Goal: Complete application form

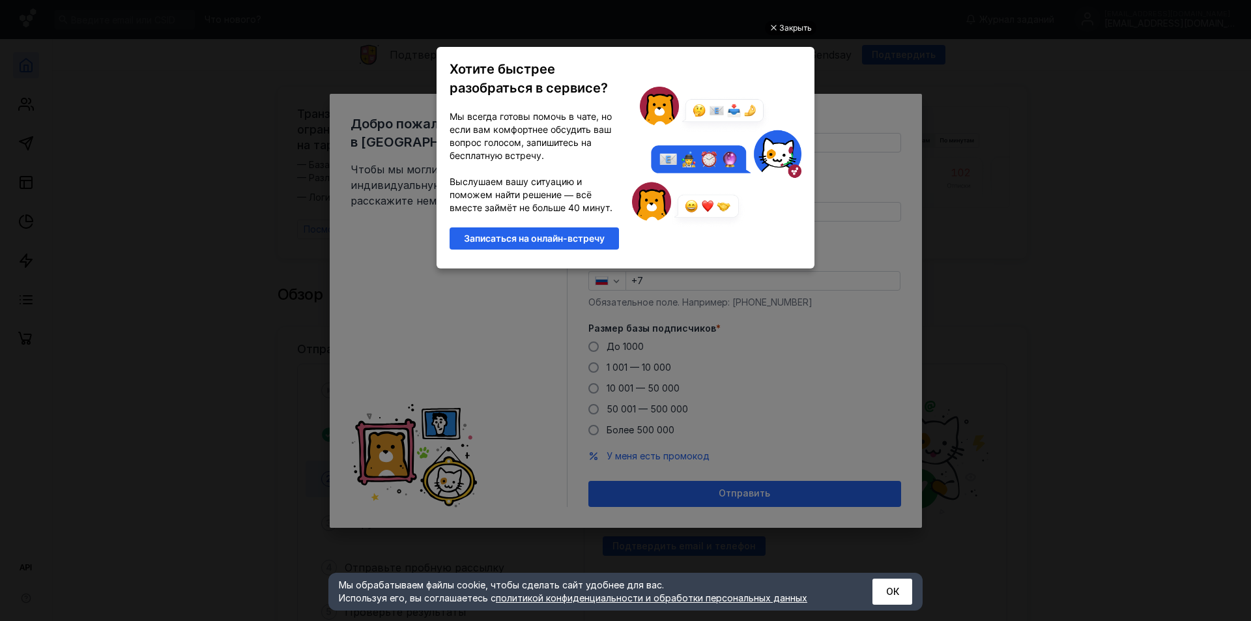
click at [791, 27] on div "Закрыть" at bounding box center [795, 28] width 33 height 14
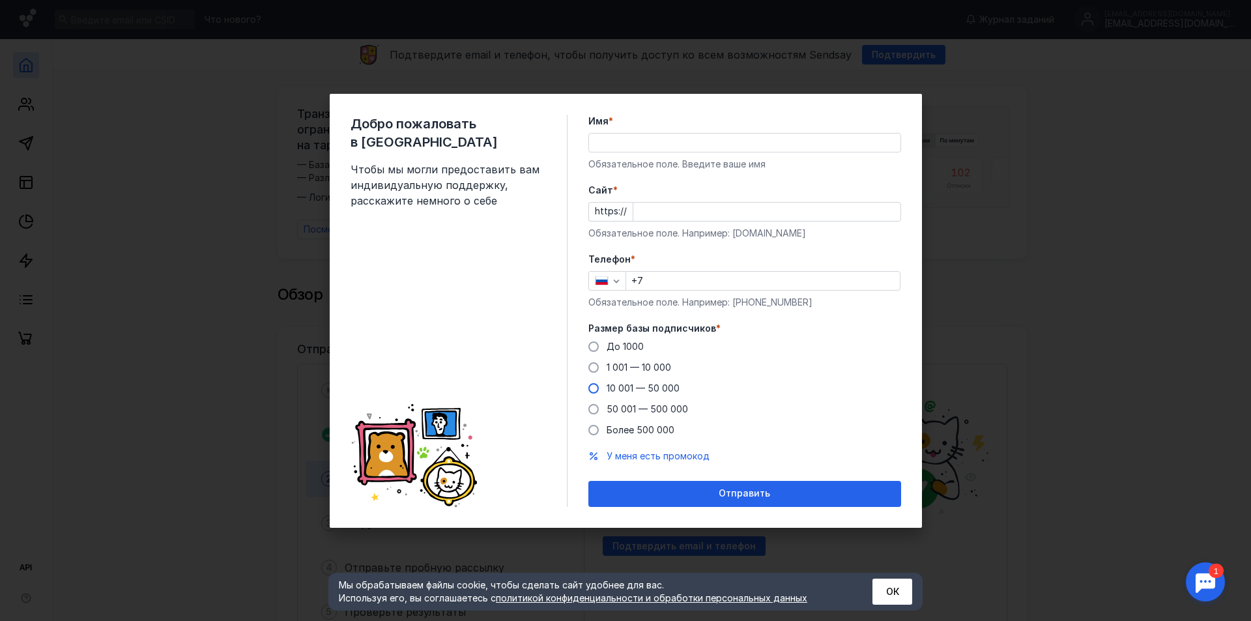
click at [622, 390] on span "10 001 — 50 000" at bounding box center [643, 388] width 73 height 11
click at [0, 0] on input "10 001 — 50 000" at bounding box center [0, 0] width 0 height 0
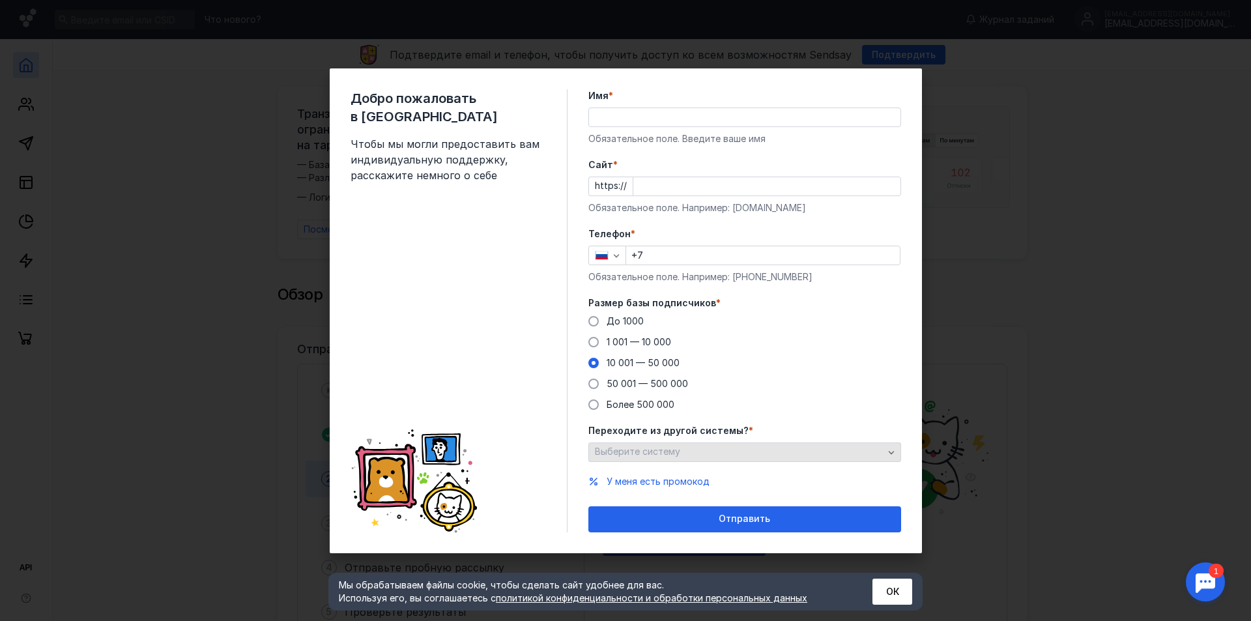
click at [710, 454] on div "Выберите систему" at bounding box center [739, 451] width 295 height 11
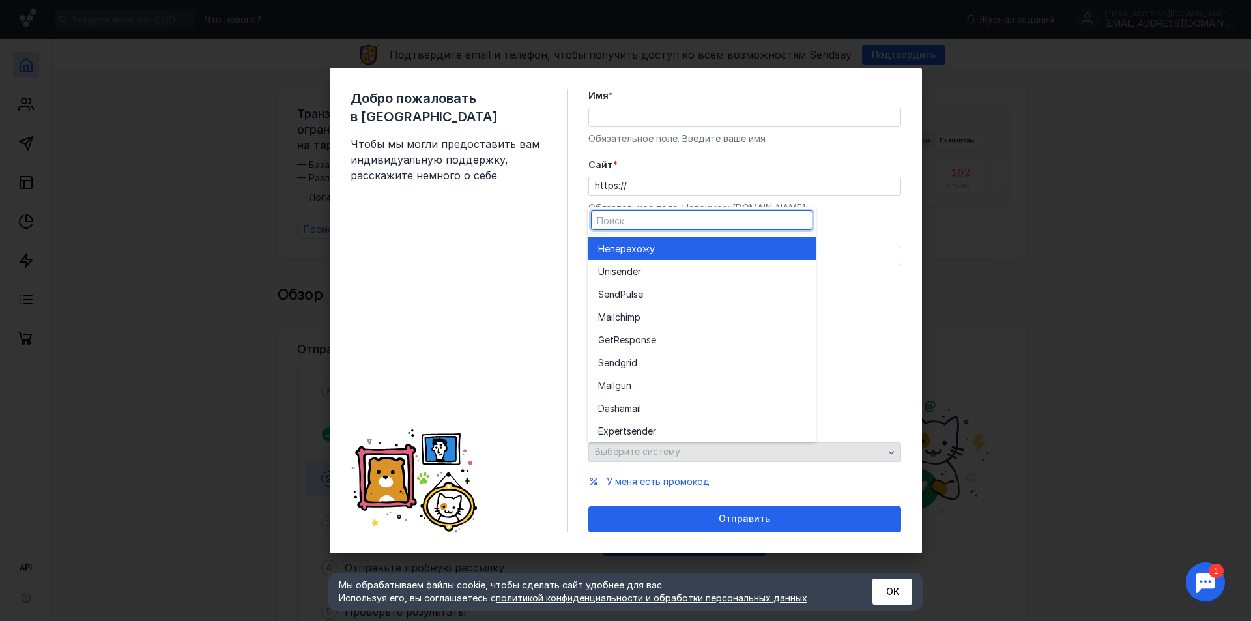
click at [710, 454] on div "Переходите из другой системы? * Выберите систему" at bounding box center [745, 443] width 313 height 38
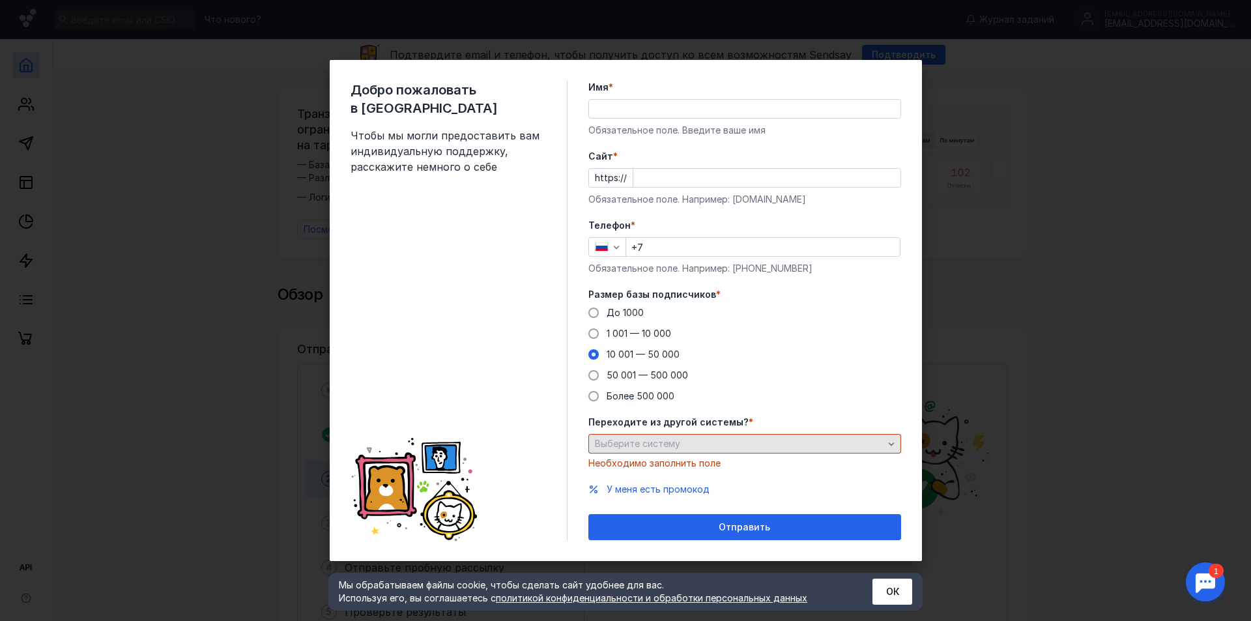
click at [710, 454] on div "Переходите из другой системы? * Выберите систему Необходимо заполнить поле" at bounding box center [745, 443] width 313 height 54
click at [710, 452] on div "Выберите систему" at bounding box center [745, 444] width 313 height 20
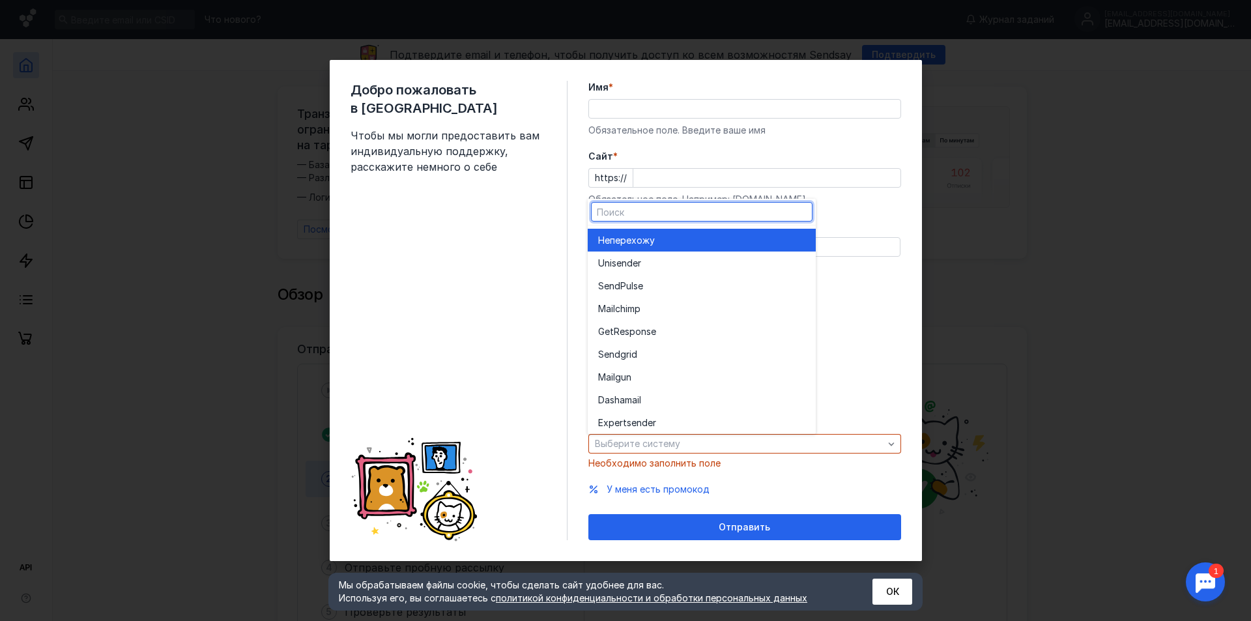
click at [662, 250] on div "Не перехожу" at bounding box center [701, 240] width 207 height 23
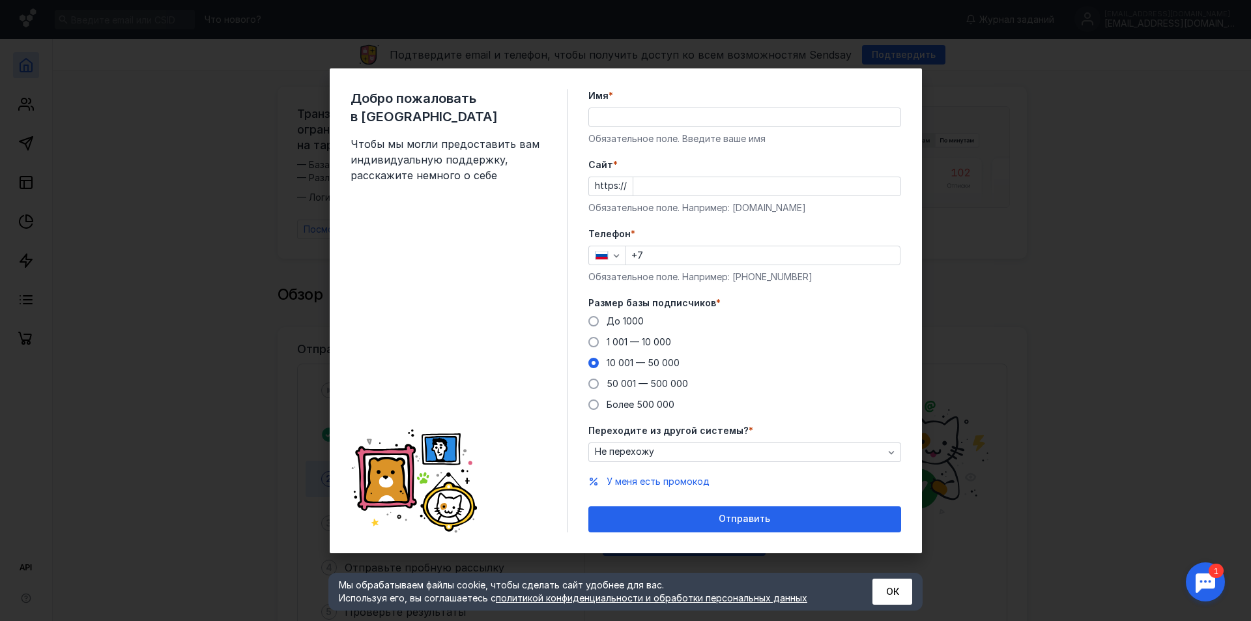
click at [764, 269] on div "Телефон * +7 Обязательное поле. Например: [PHONE_NUMBER]" at bounding box center [745, 255] width 313 height 56
click at [703, 123] on input "Имя *" at bounding box center [745, 117] width 312 height 18
type input ">"
type input "[PERSON_NAME]"
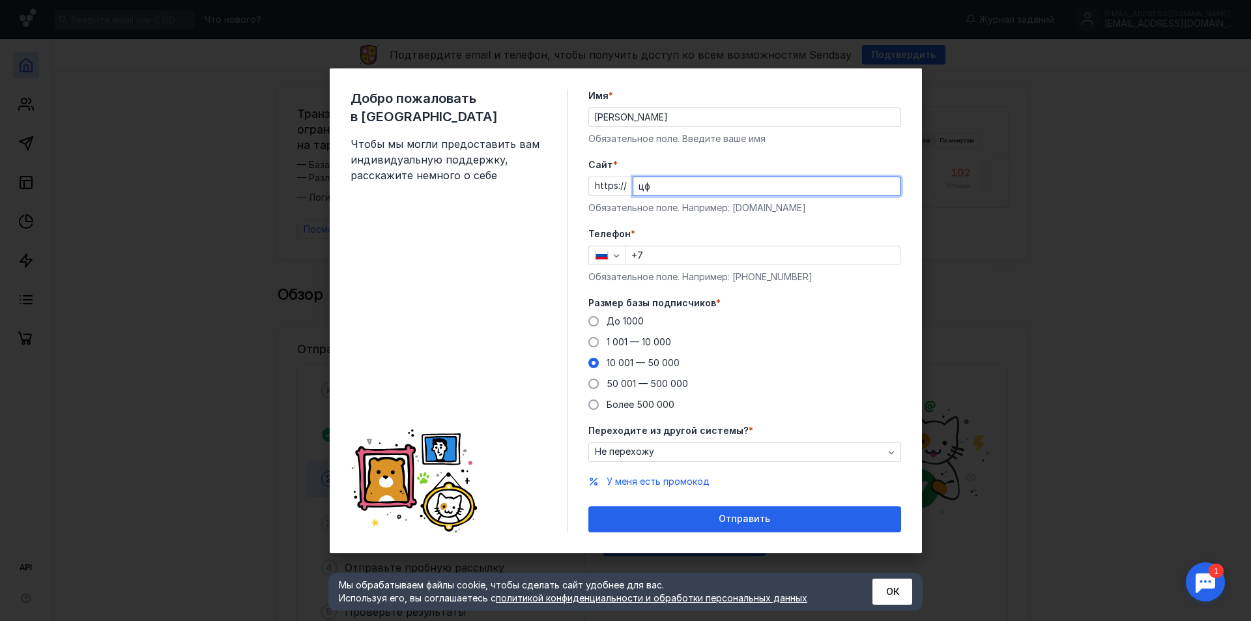
type input "ц"
type input "[DOMAIN_NAME]"
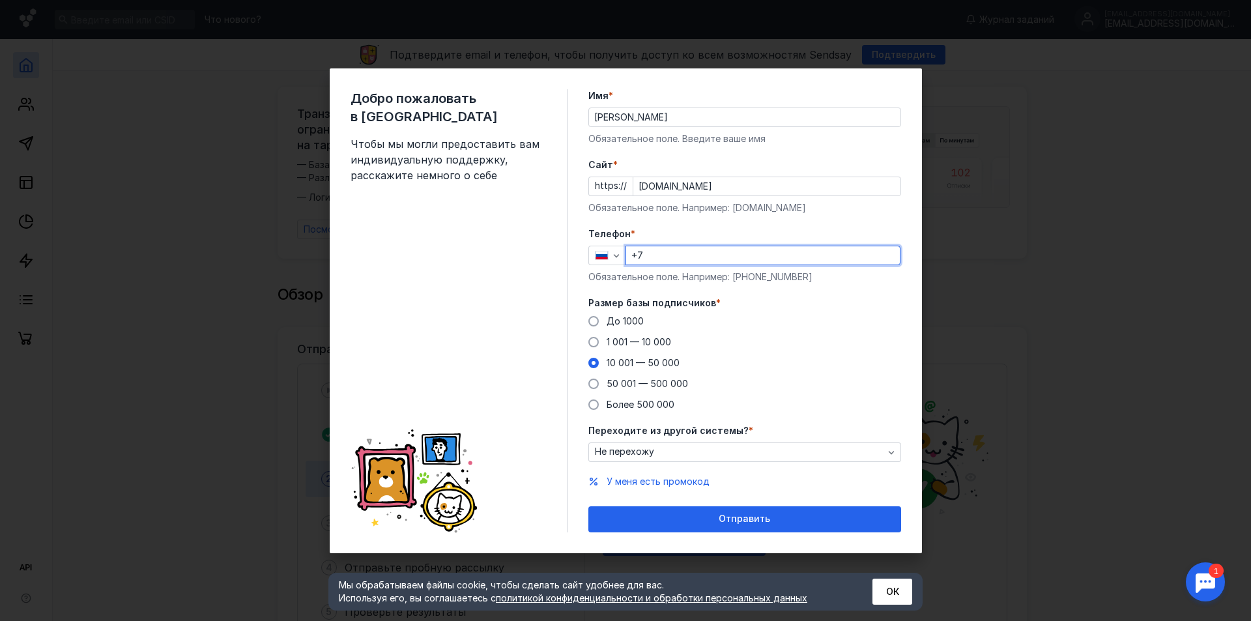
click at [787, 257] on input "+7" at bounding box center [763, 255] width 274 height 18
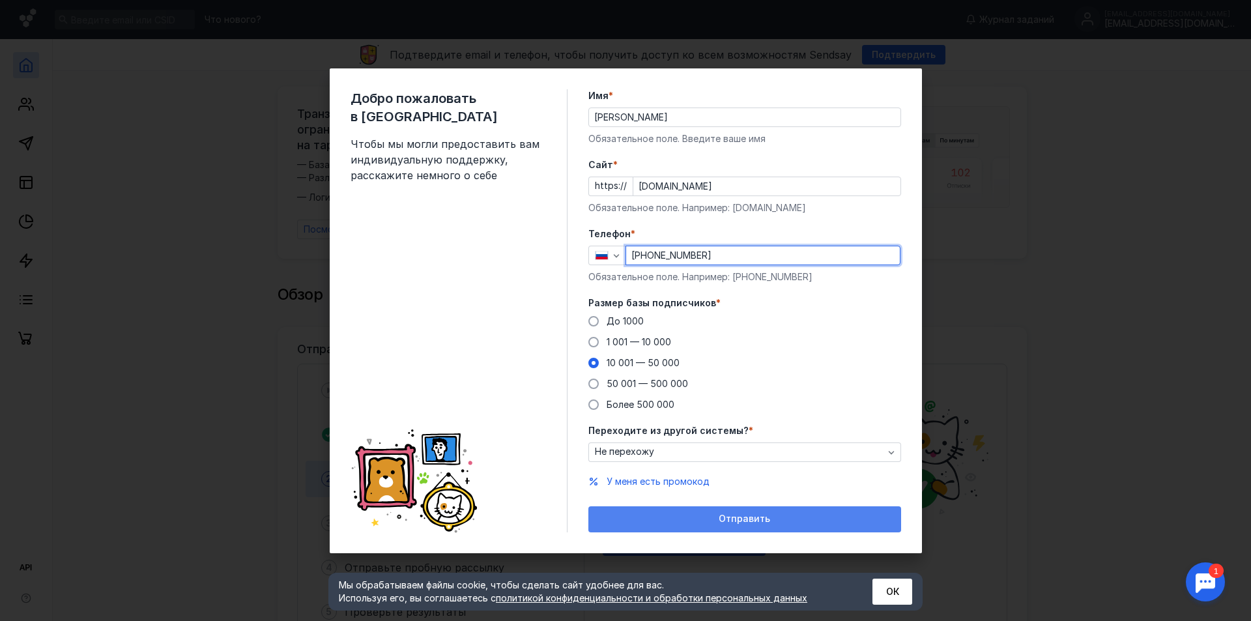
type input "[PHONE_NUMBER]"
click at [720, 522] on span "Отправить" at bounding box center [744, 519] width 51 height 11
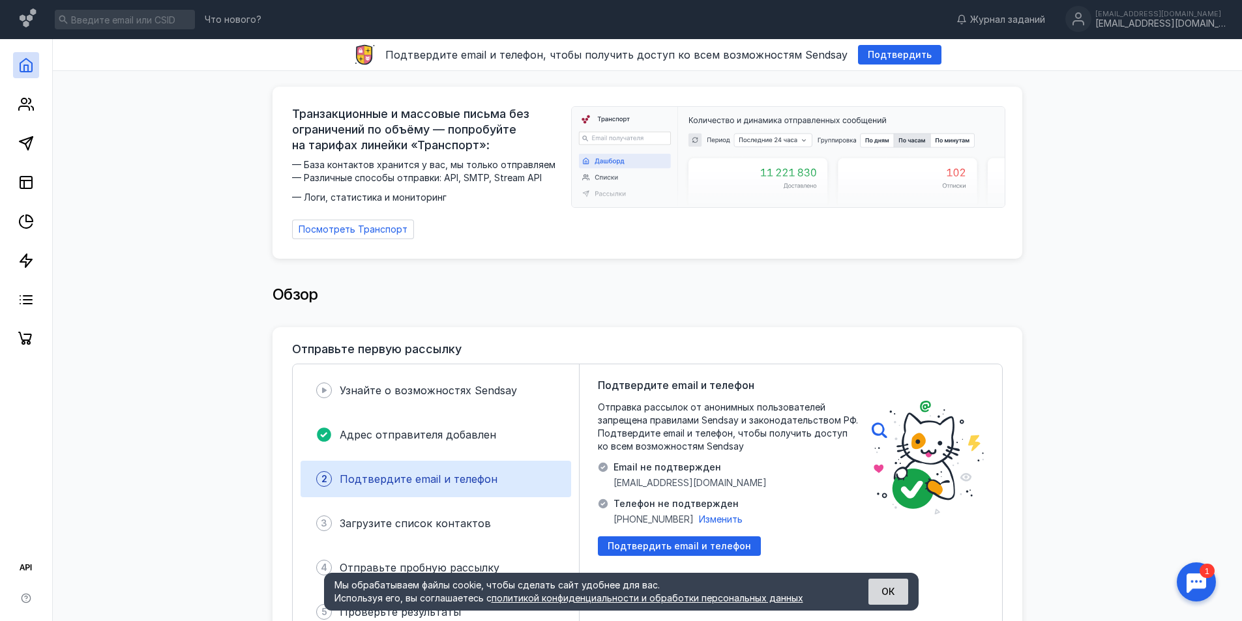
click at [888, 599] on button "ОК" at bounding box center [888, 592] width 40 height 26
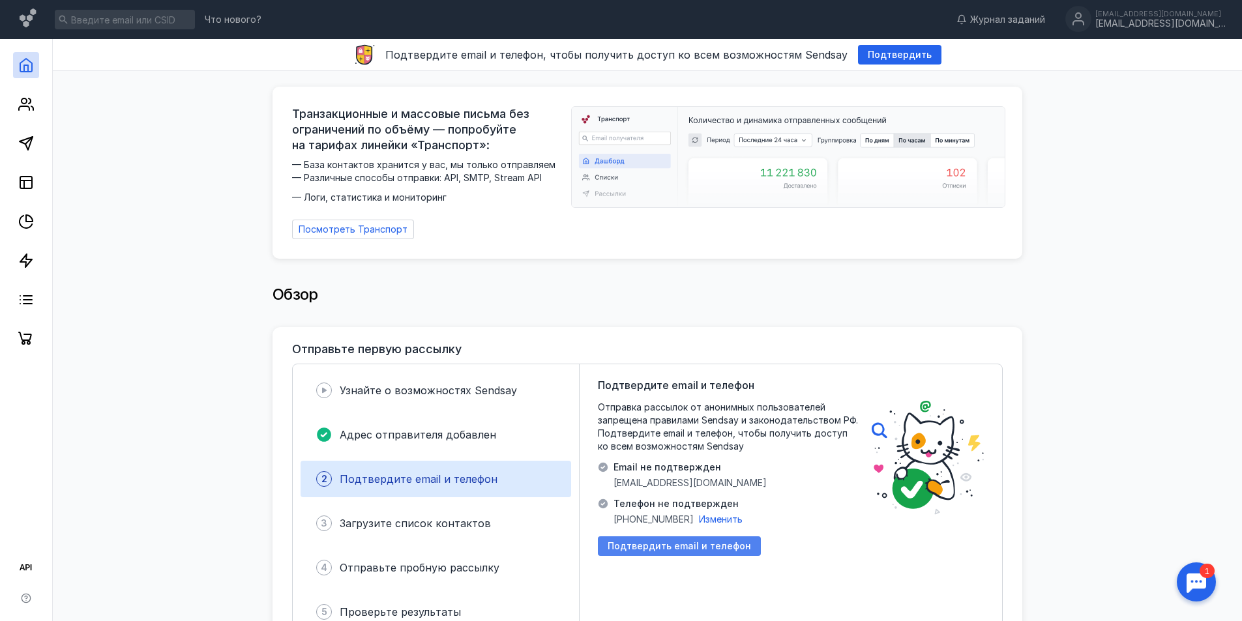
click at [699, 542] on span "Подтвердить email и телефон" at bounding box center [678, 546] width 143 height 11
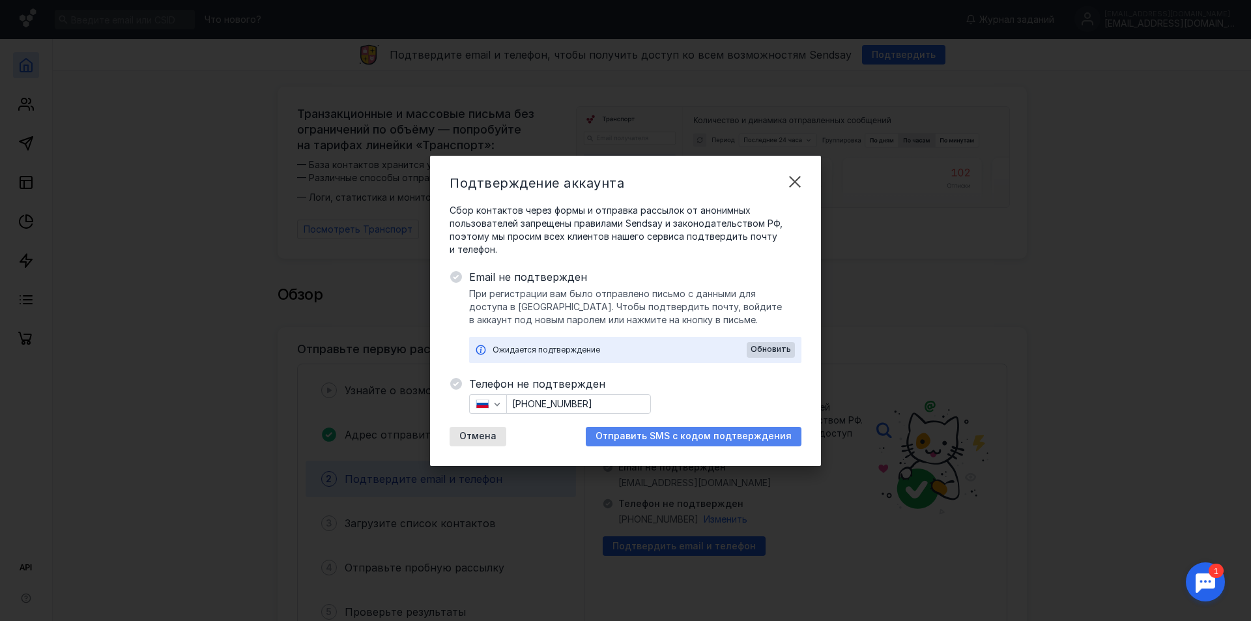
click at [675, 431] on span "Отправить SMS с кодом подтверждения" at bounding box center [694, 436] width 196 height 11
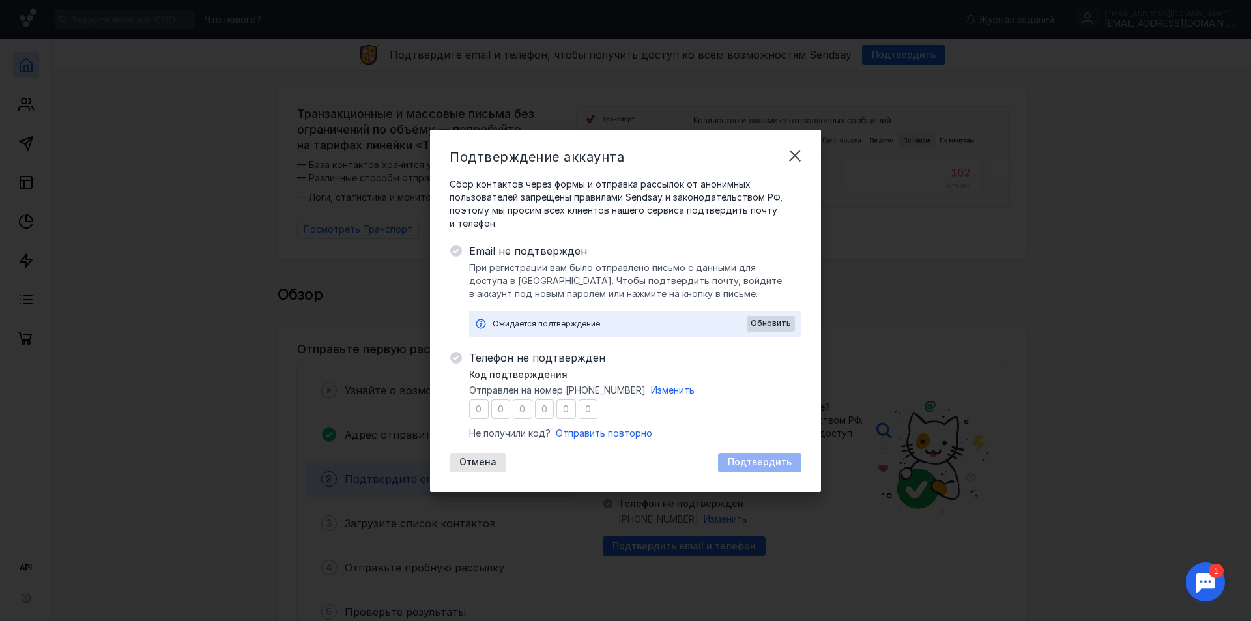
type input "8"
type input "6"
type input "3"
type input "2"
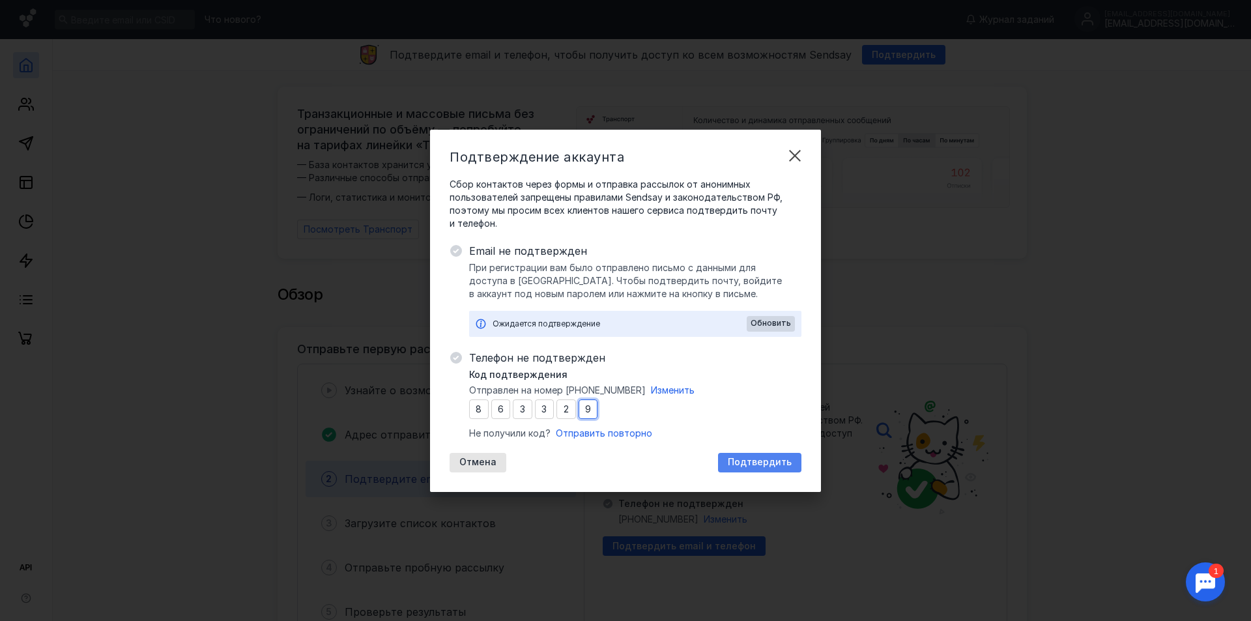
type input "9"
click at [750, 464] on span "Подтвердить" at bounding box center [760, 462] width 64 height 11
